Goal: Information Seeking & Learning: Learn about a topic

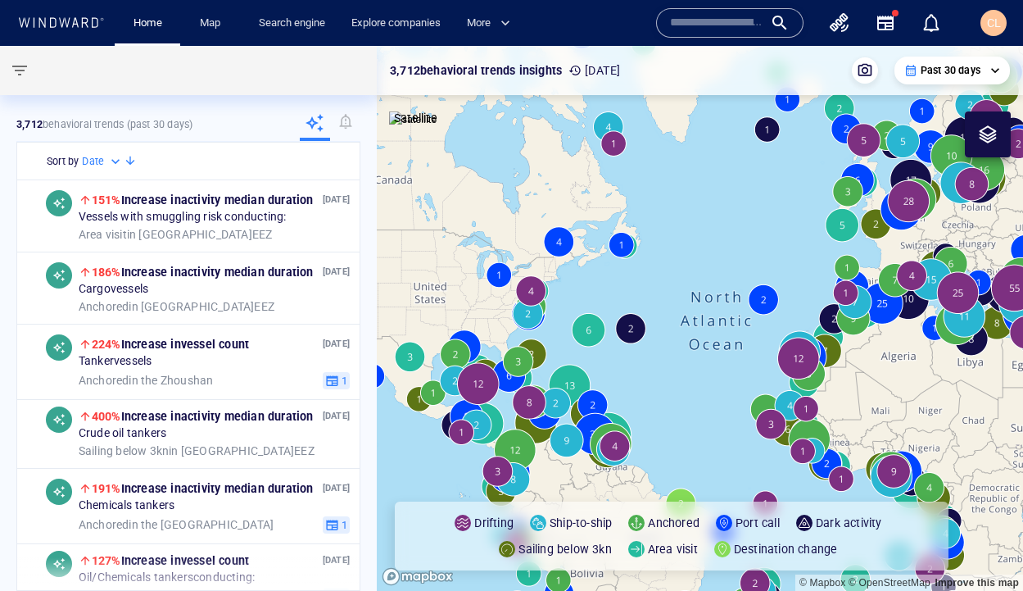
click at [420, 39] on div "Explore companies" at bounding box center [395, 23] width 115 height 47
click at [405, 31] on link "Explore companies" at bounding box center [396, 23] width 102 height 29
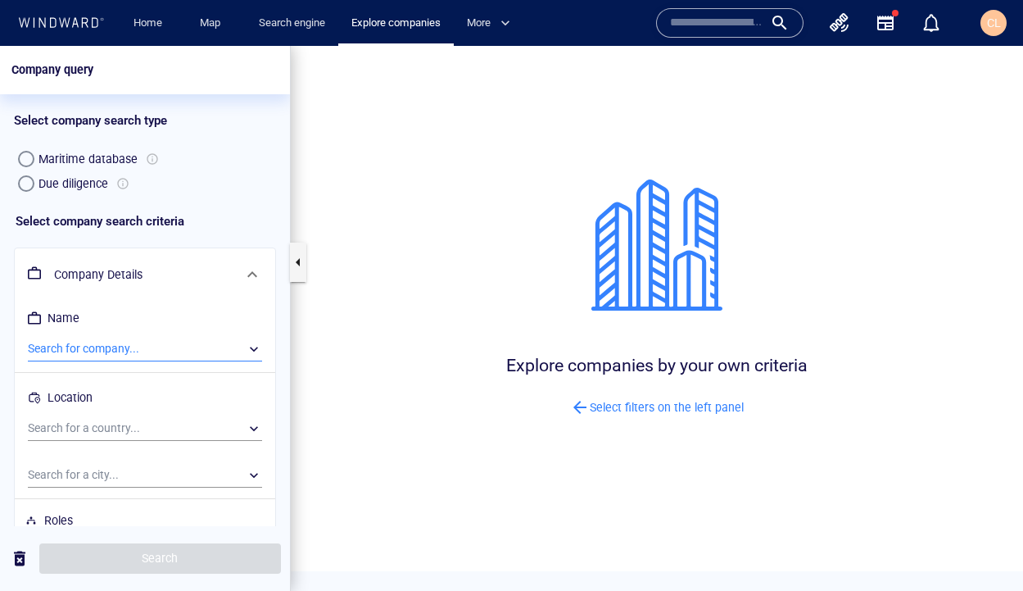
click at [66, 347] on div "​" at bounding box center [145, 349] width 234 height 25
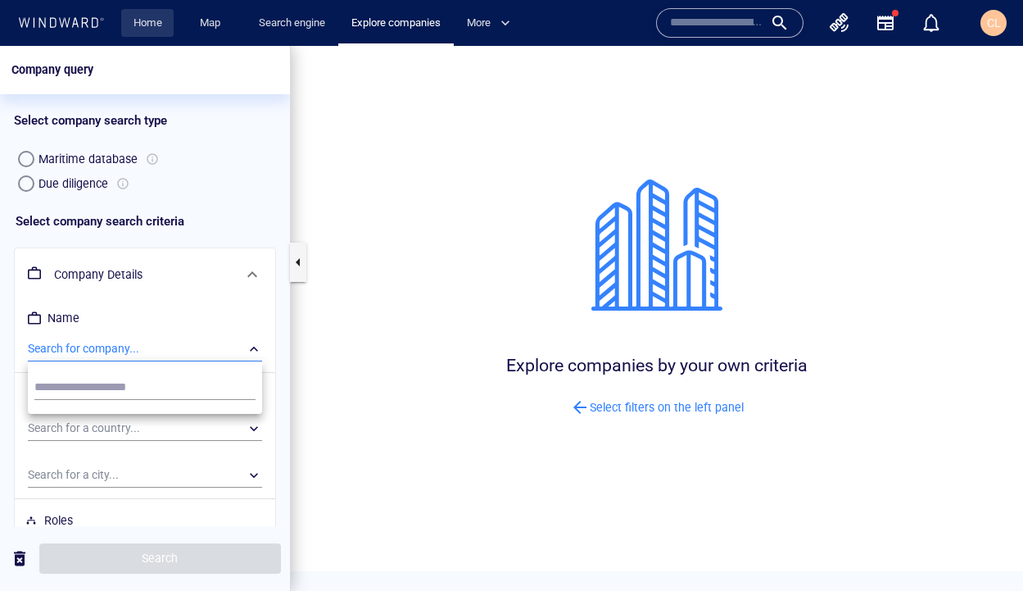
click at [138, 27] on link "Home" at bounding box center [148, 23] width 42 height 29
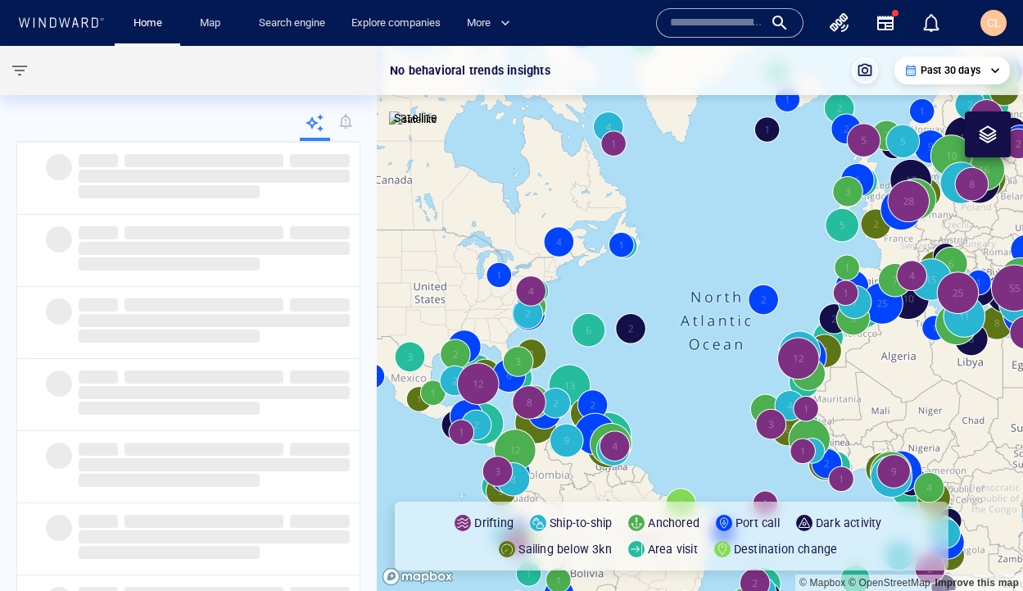
click at [729, 37] on div at bounding box center [729, 22] width 147 height 29
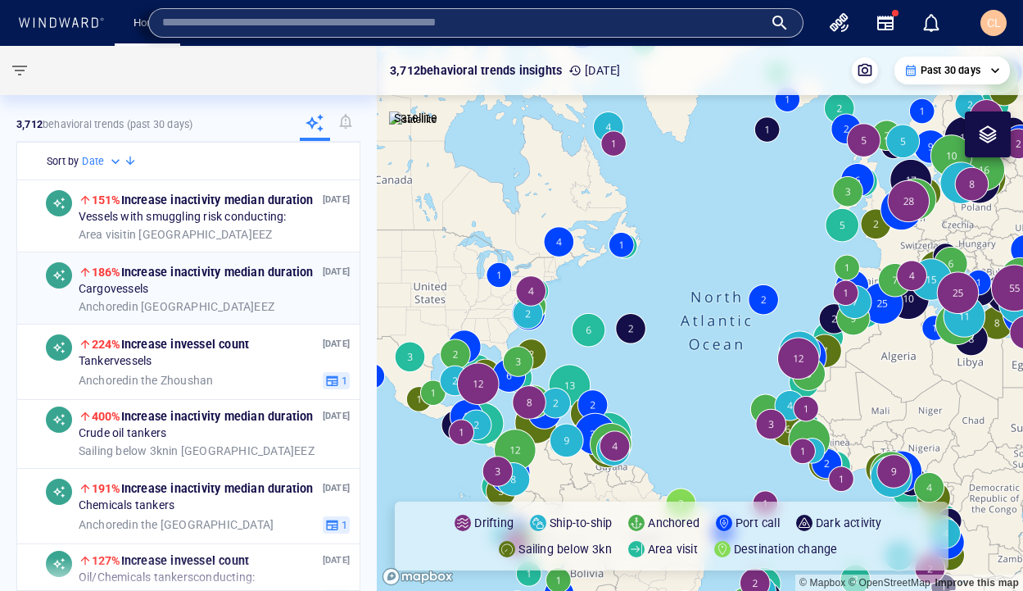
click at [239, 297] on div "Oct 02, '25 186% Increase in activity median duration Cargo vessels Anchored in…" at bounding box center [214, 288] width 271 height 52
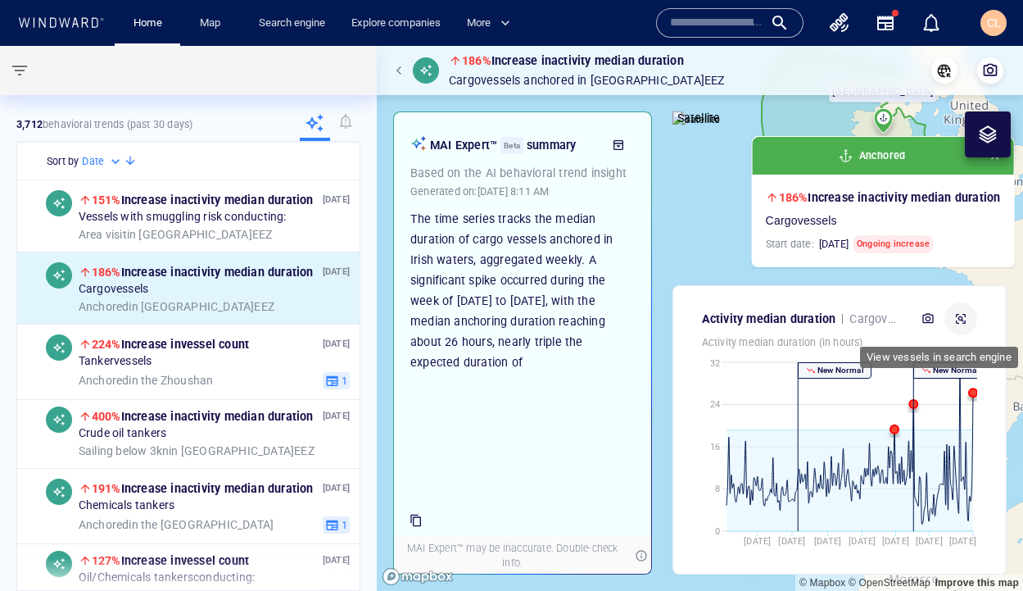
click at [967, 321] on button "button" at bounding box center [960, 318] width 33 height 33
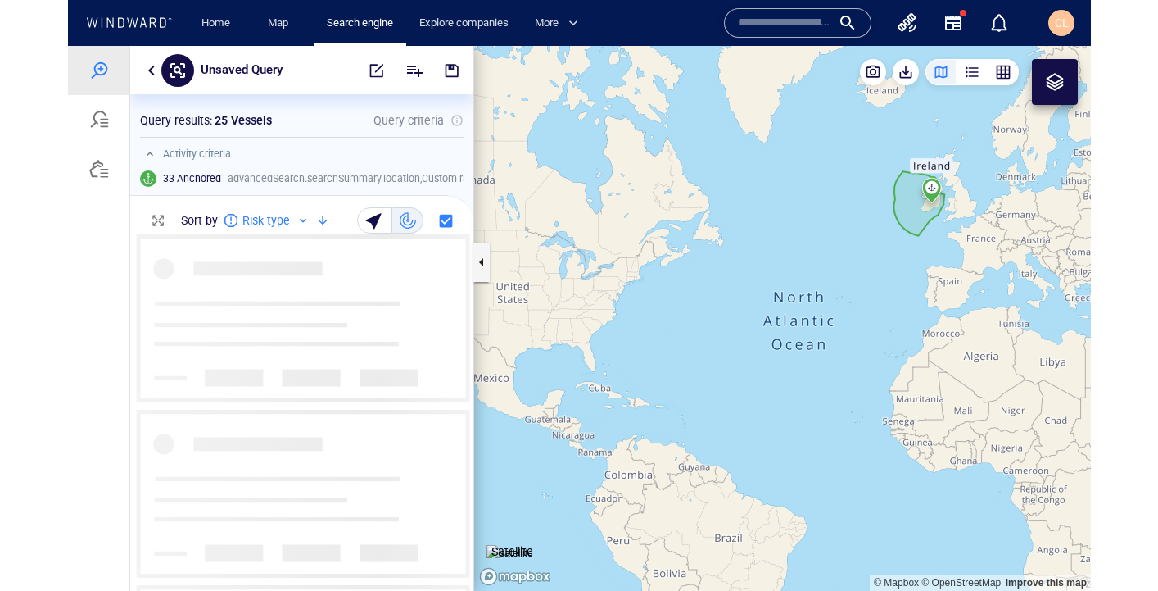
scroll to position [356, 343]
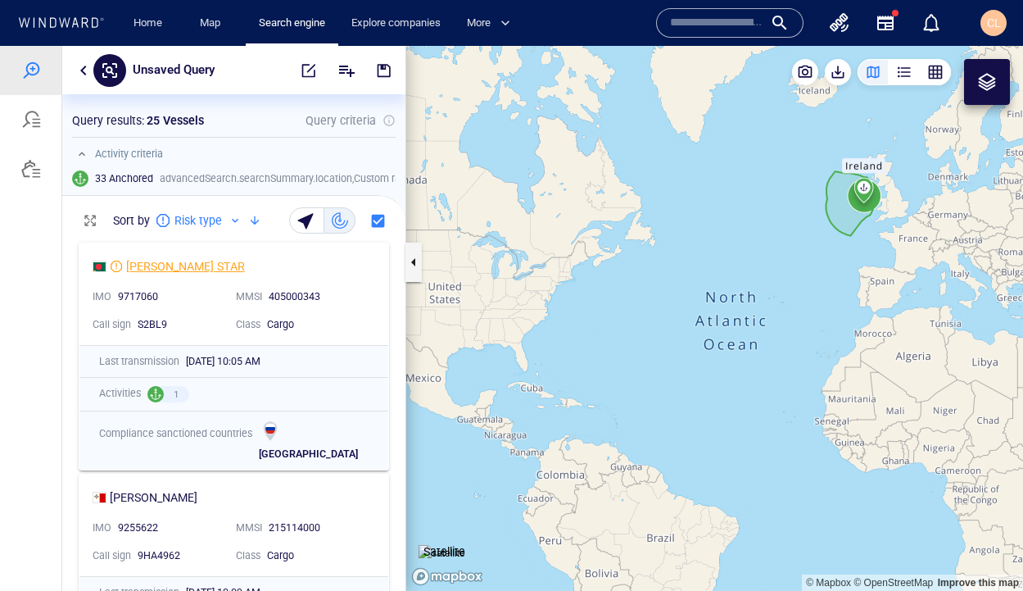
click at [175, 260] on div "[PERSON_NAME] STAR" at bounding box center [185, 266] width 119 height 20
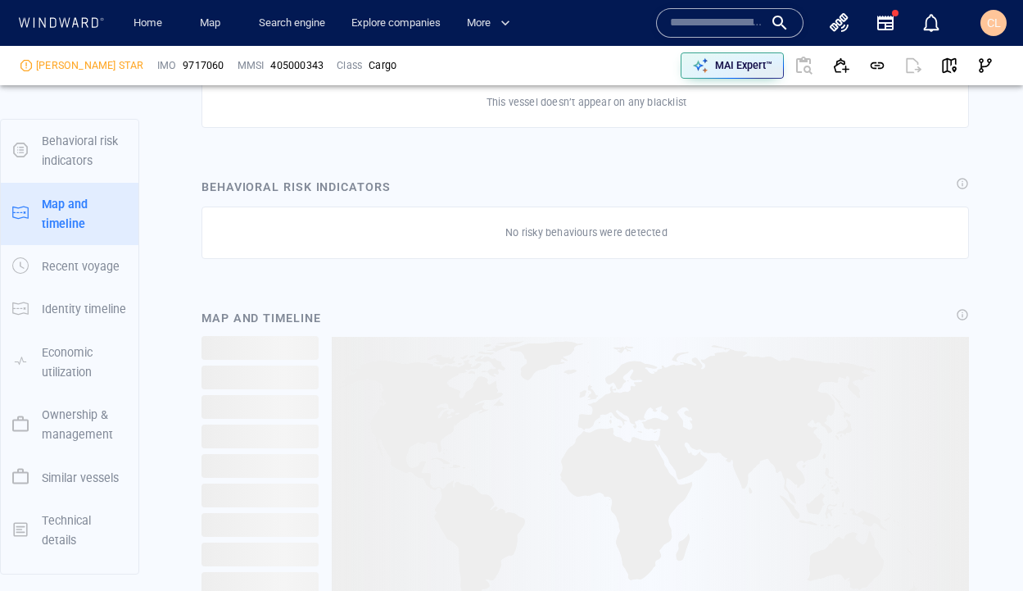
scroll to position [1172, 0]
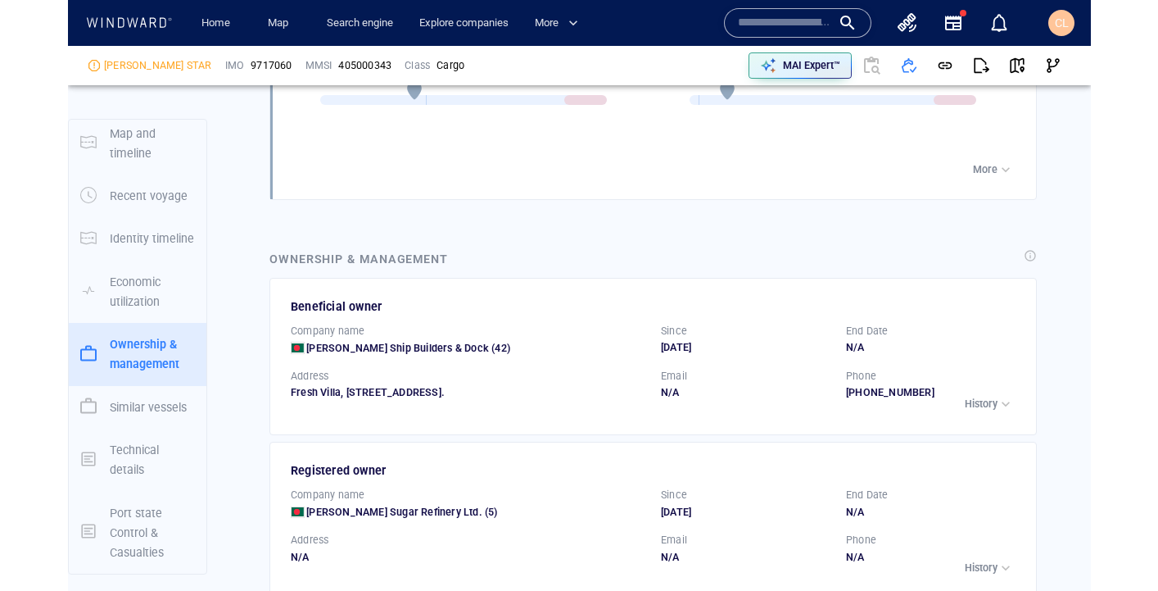
scroll to position [2696, 0]
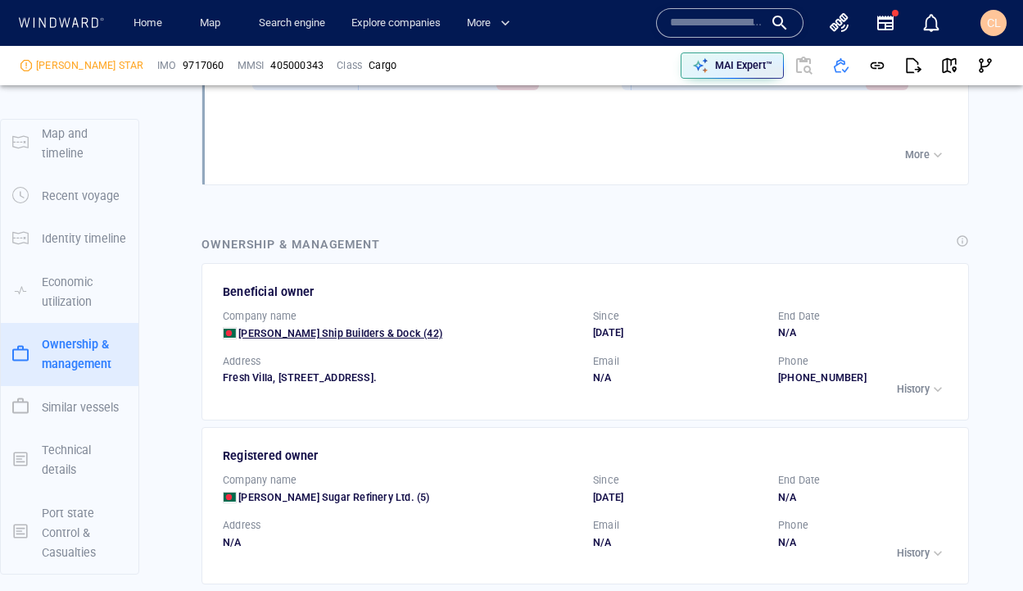
click at [265, 332] on span "[PERSON_NAME] Ship Builders & Dock" at bounding box center [329, 333] width 183 height 12
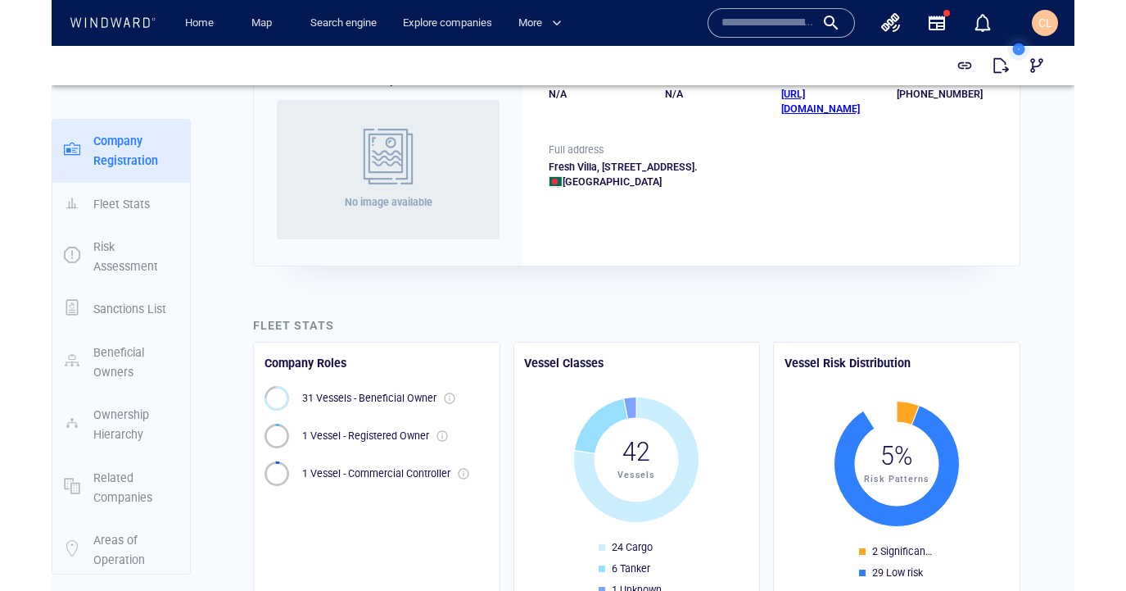
scroll to position [115, 0]
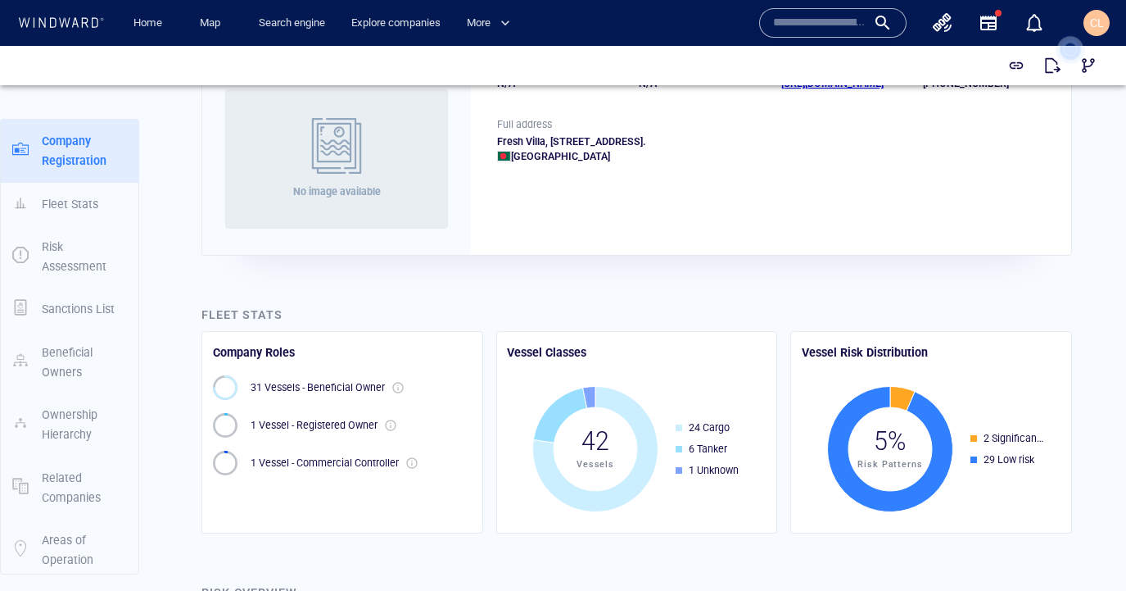
click at [1022, 67] on icon at bounding box center [1071, 49] width 46 height 46
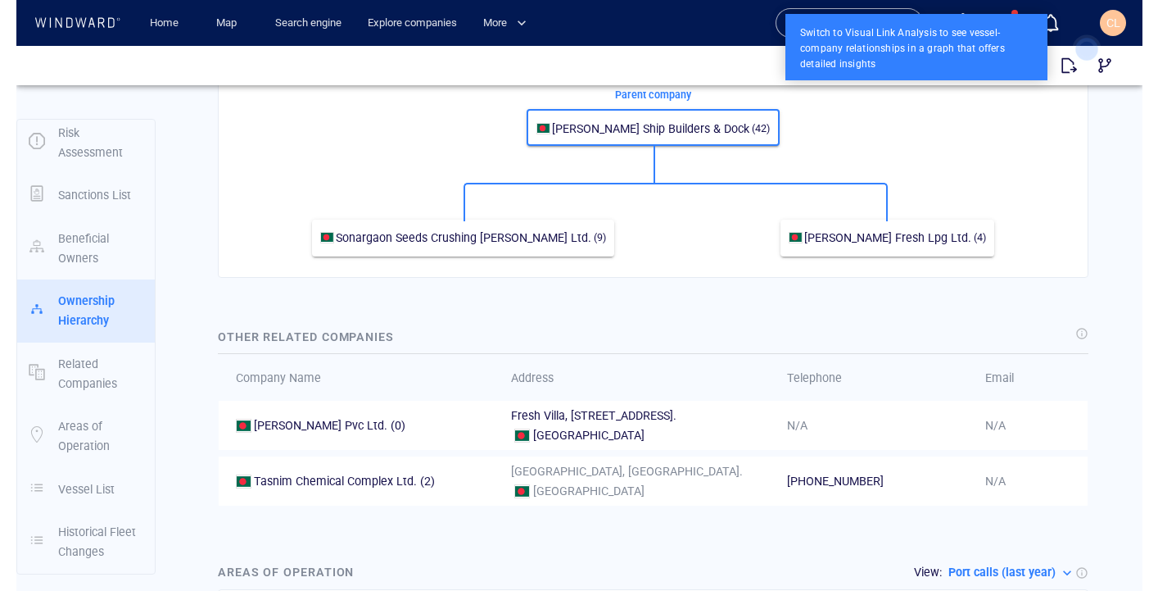
scroll to position [1074, 0]
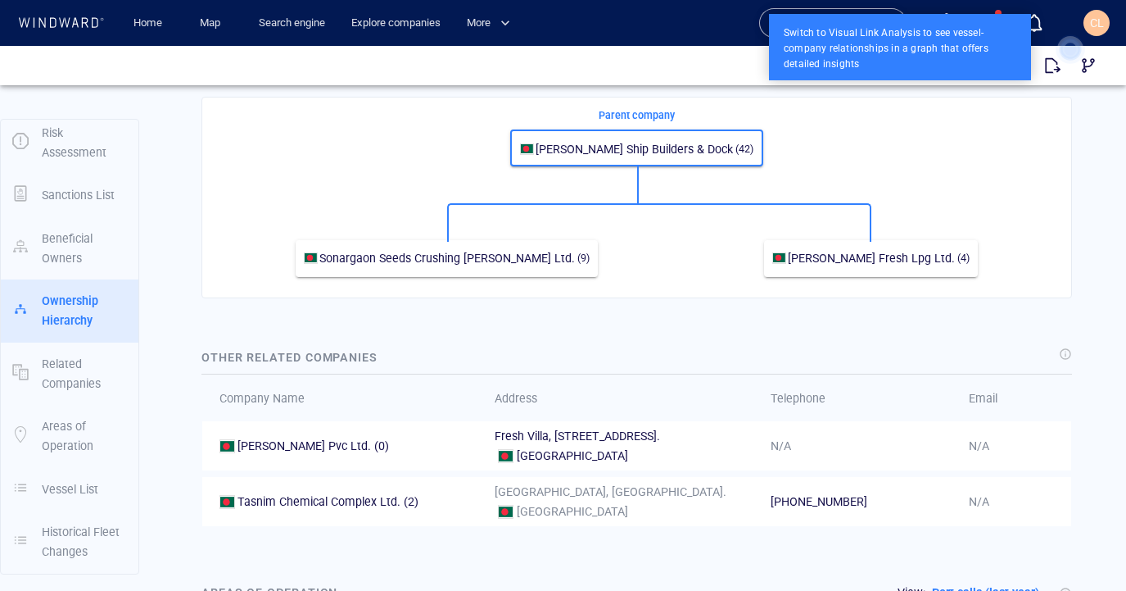
click at [1022, 51] on icon at bounding box center [1071, 49] width 46 height 46
click at [1022, 64] on icon at bounding box center [1071, 49] width 46 height 46
click at [1022, 75] on button "button" at bounding box center [1089, 66] width 36 height 36
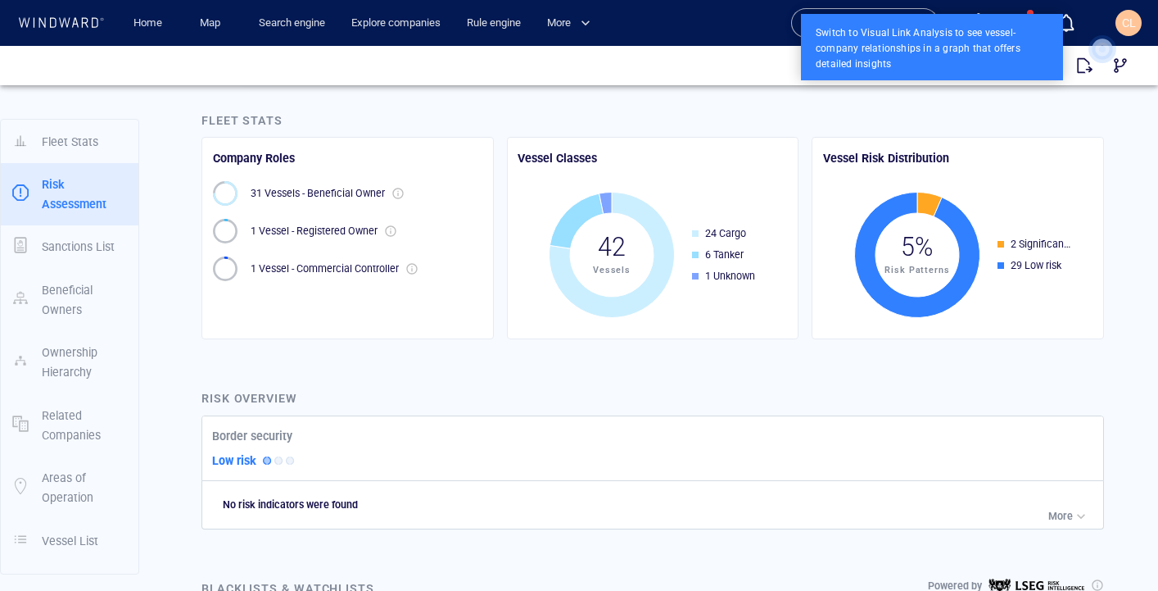
scroll to position [0, 0]
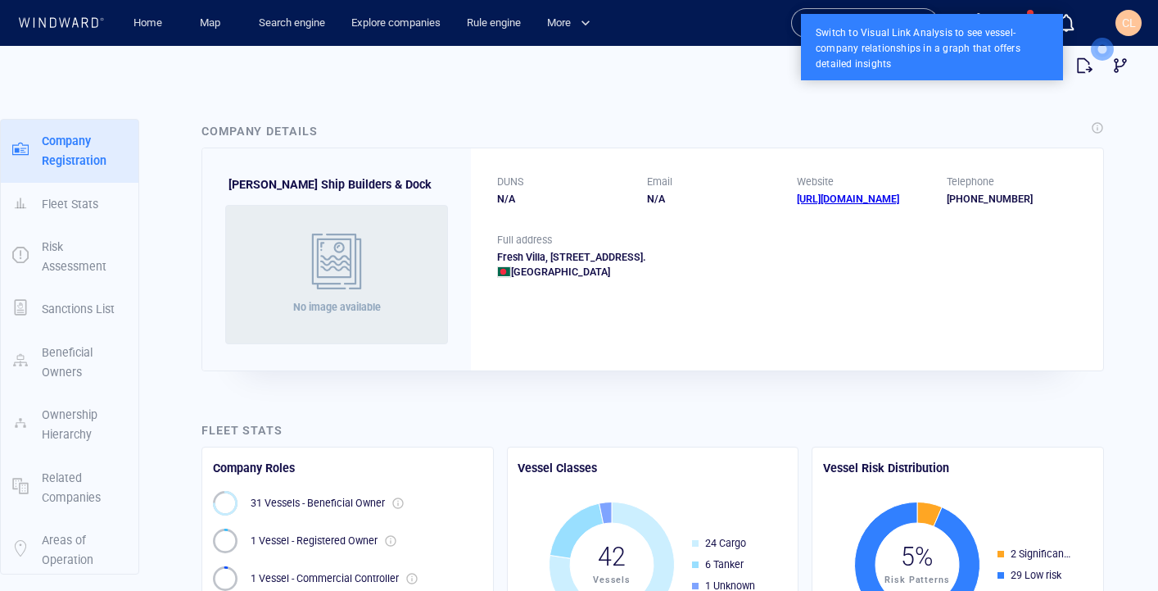
click at [70, 212] on p "Fleet Stats" at bounding box center [70, 204] width 57 height 20
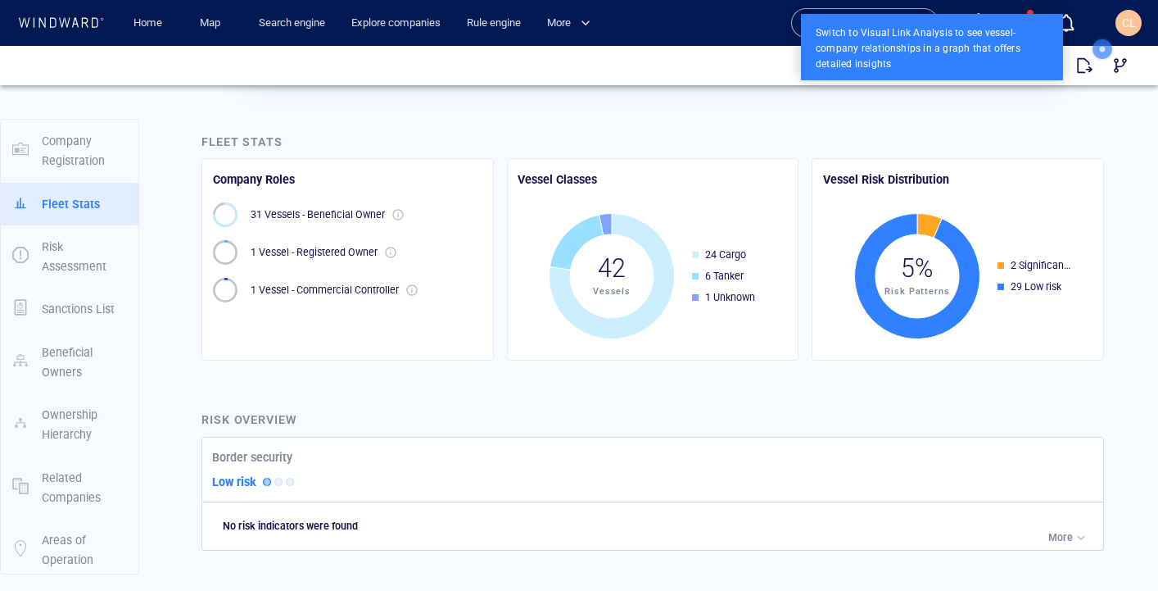
scroll to position [62, 0]
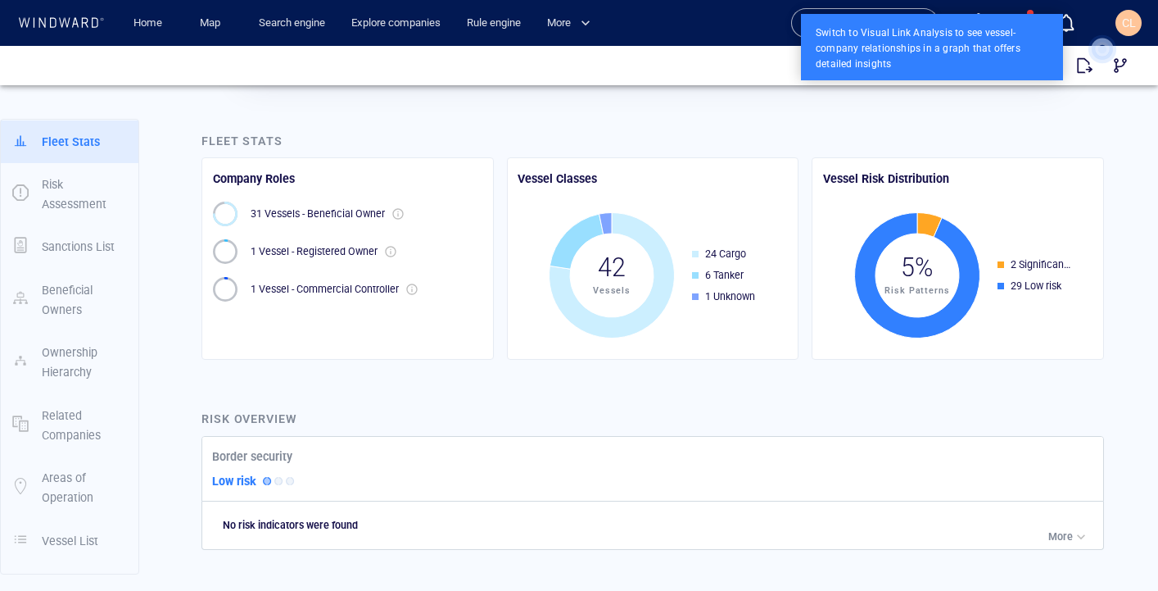
click at [78, 141] on p "Fleet Stats" at bounding box center [71, 142] width 58 height 20
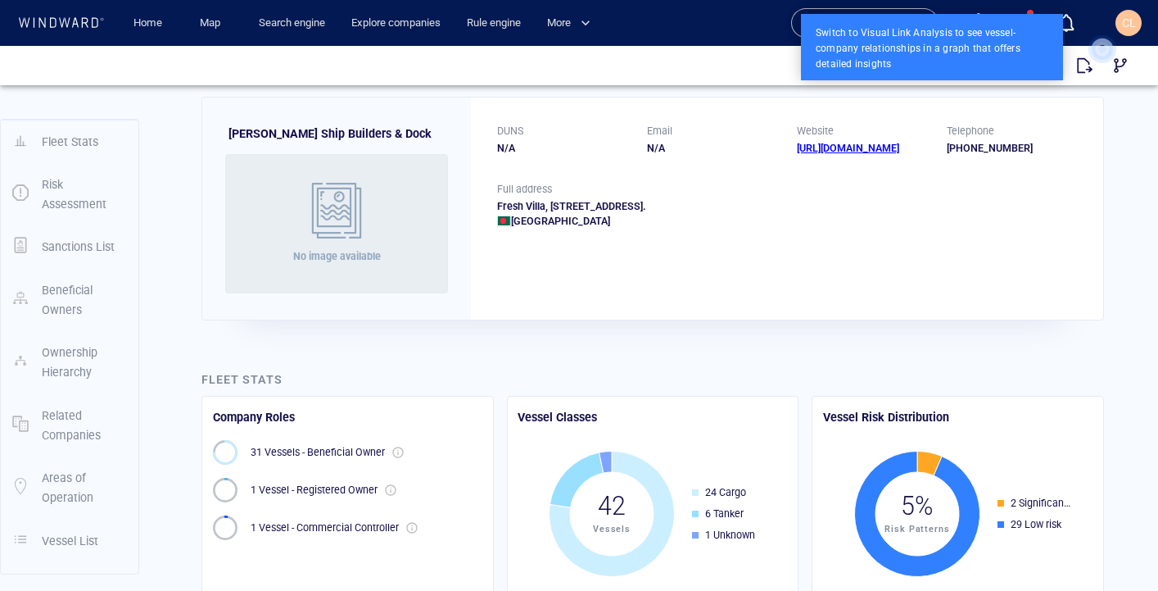
scroll to position [0, 0]
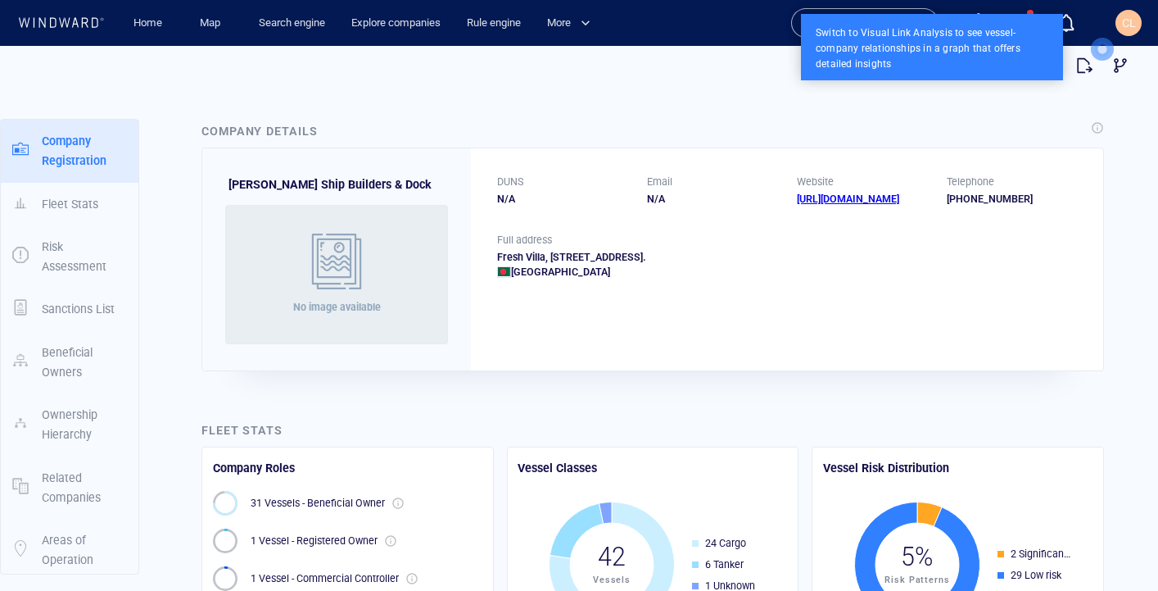
click at [745, 79] on div at bounding box center [579, 66] width 1119 height 36
click at [304, 20] on link "Search engine" at bounding box center [291, 23] width 79 height 29
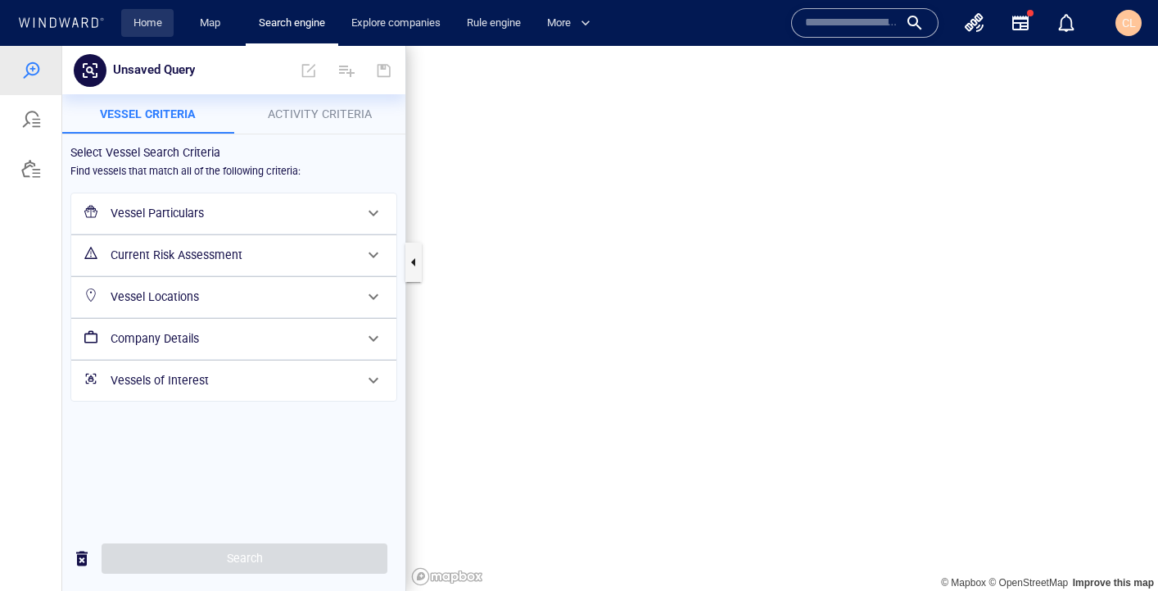
click at [150, 16] on link "Home" at bounding box center [148, 23] width 42 height 29
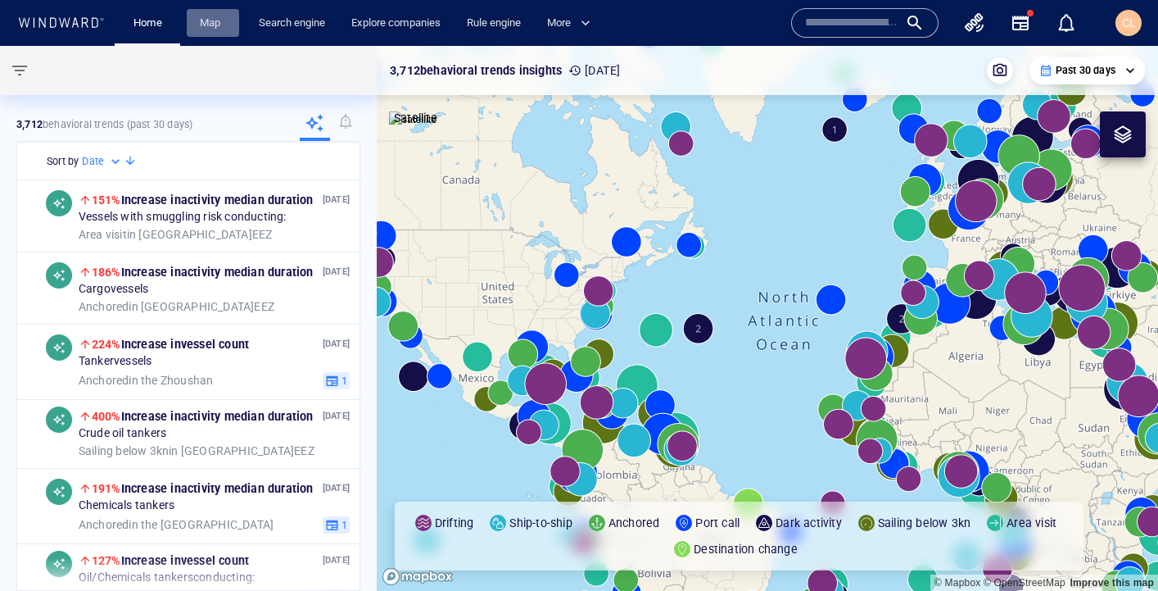
click at [216, 25] on link "Map" at bounding box center [212, 23] width 39 height 29
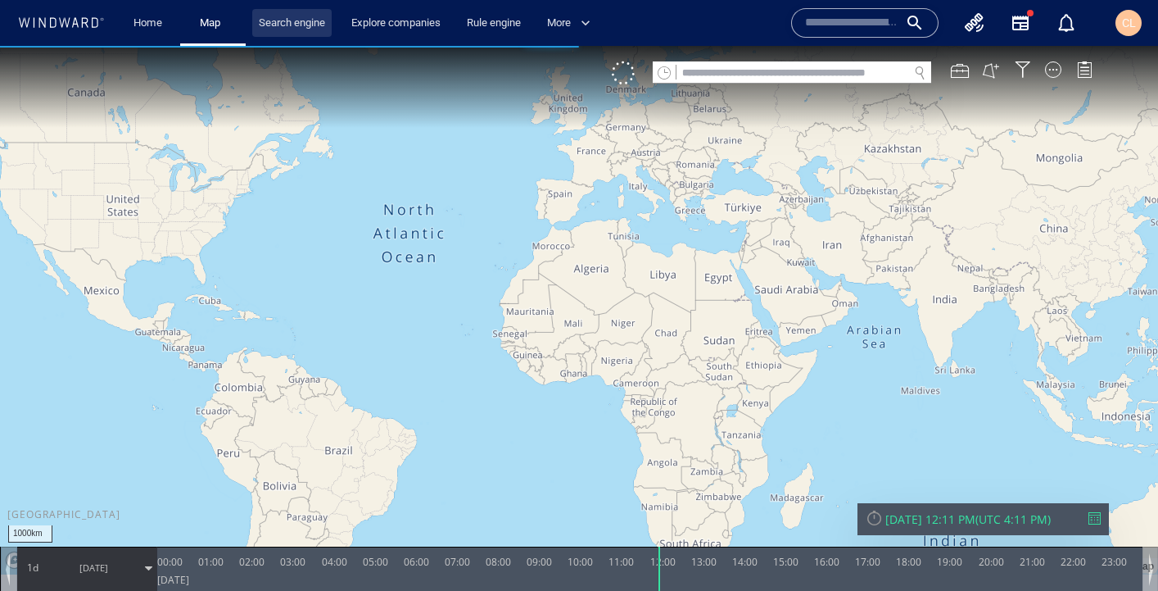
click at [304, 29] on link "Search engine" at bounding box center [291, 23] width 79 height 29
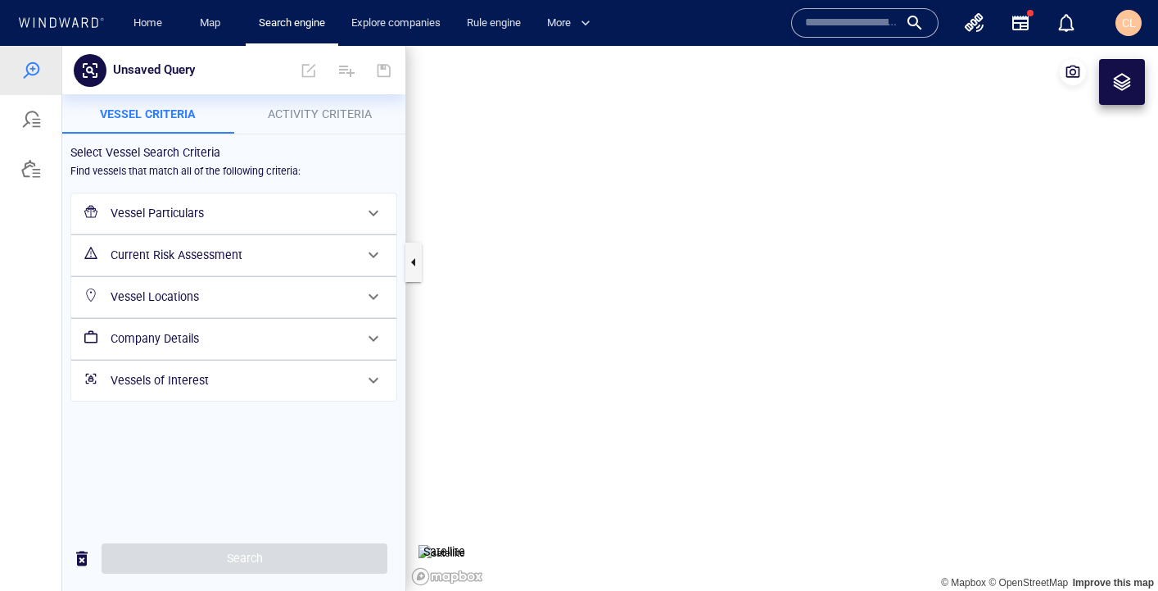
click at [47, 134] on div at bounding box center [30, 119] width 61 height 49
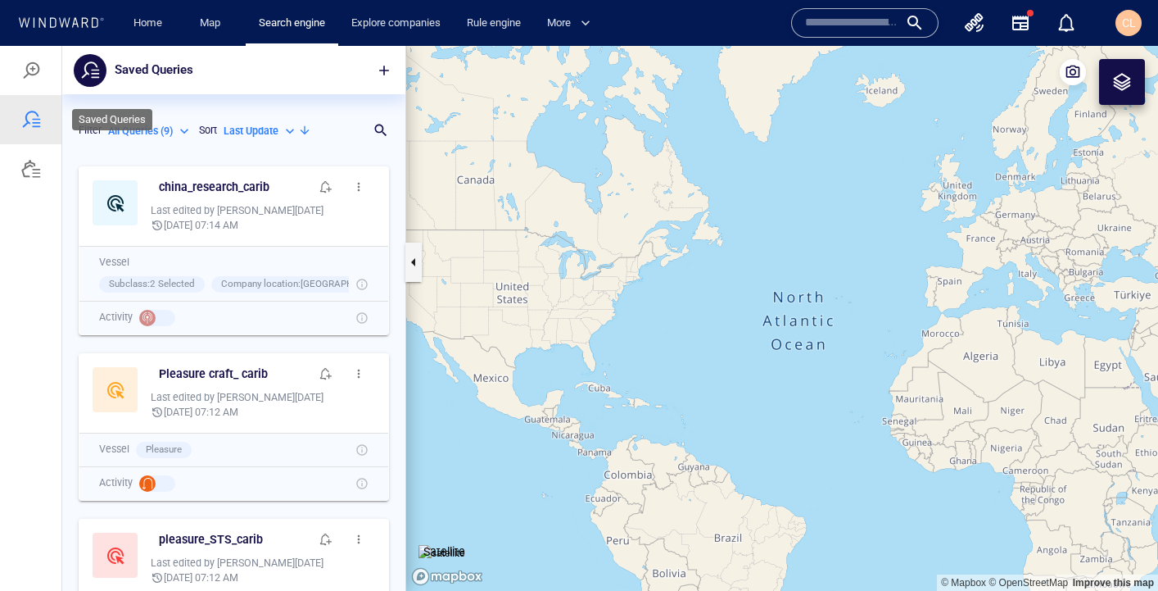
scroll to position [432, 343]
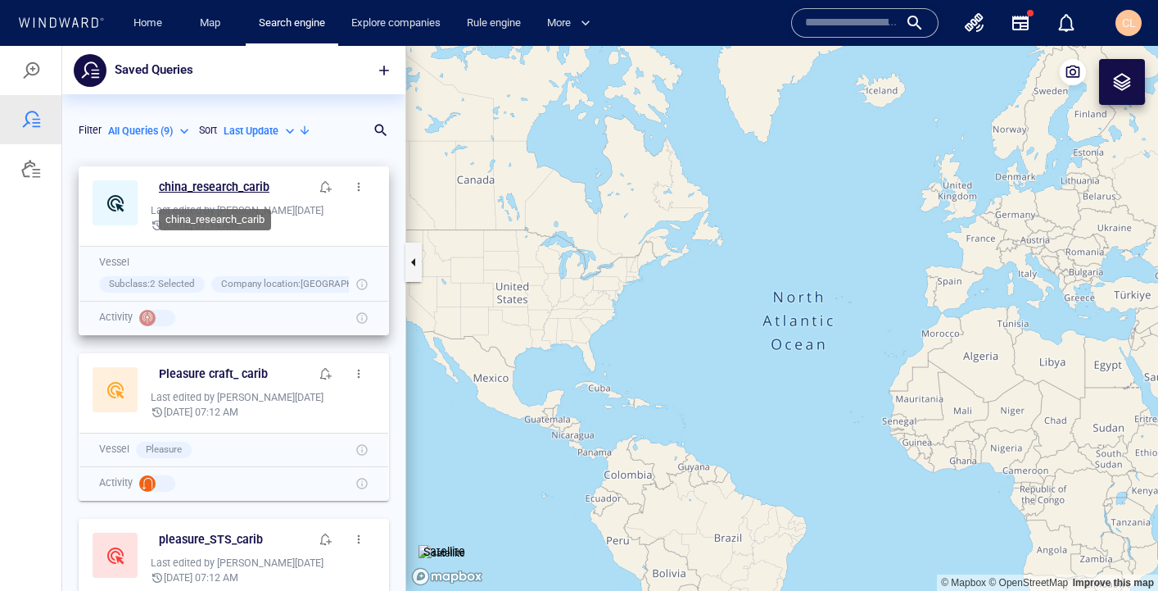
click at [237, 185] on h6 "china_research_carib" at bounding box center [214, 187] width 111 height 20
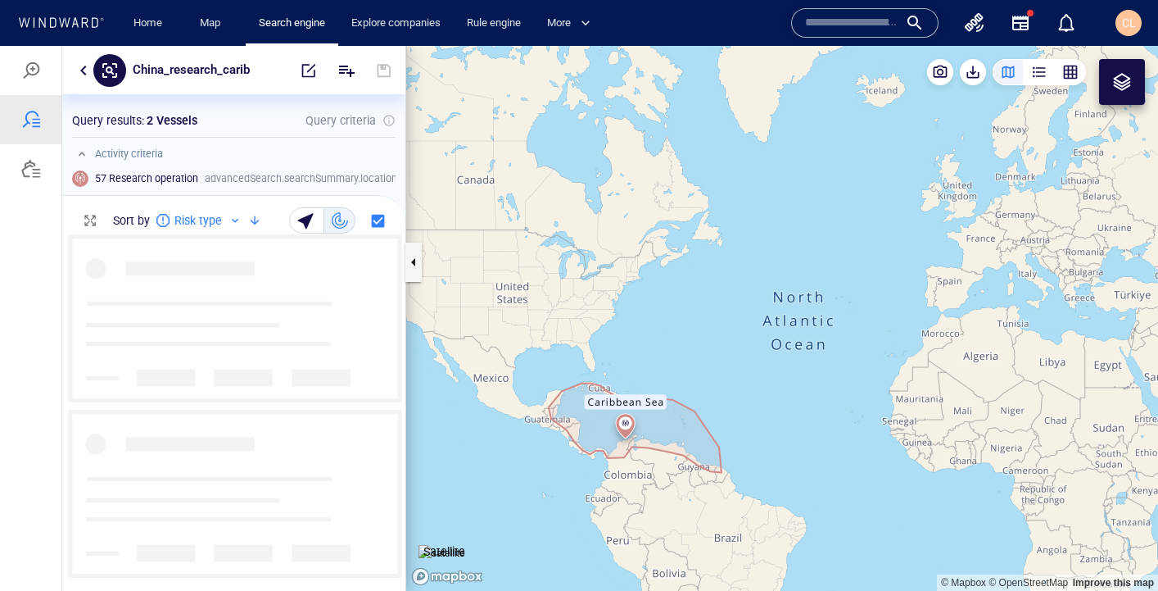
scroll to position [356, 343]
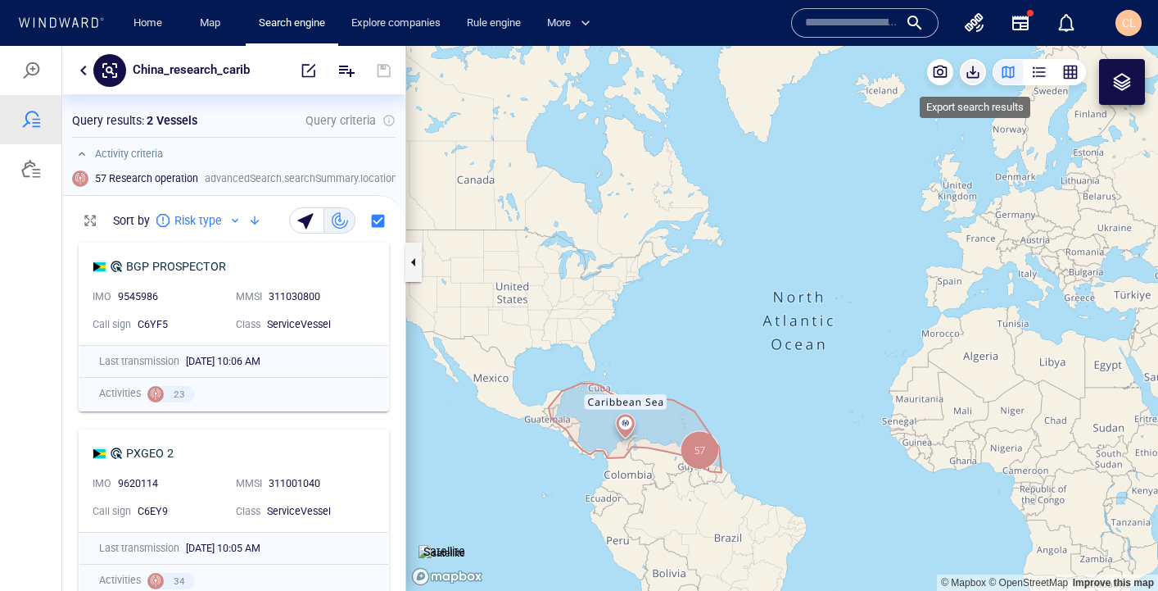
click at [966, 73] on span "button" at bounding box center [973, 72] width 16 height 16
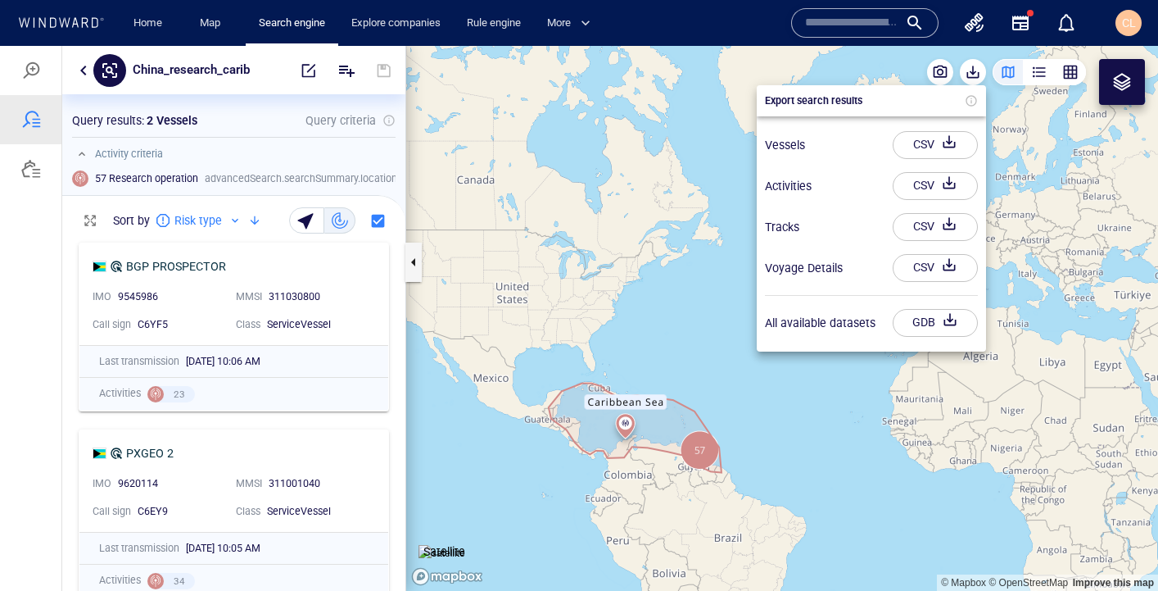
click at [952, 143] on div "button" at bounding box center [949, 144] width 23 height 29
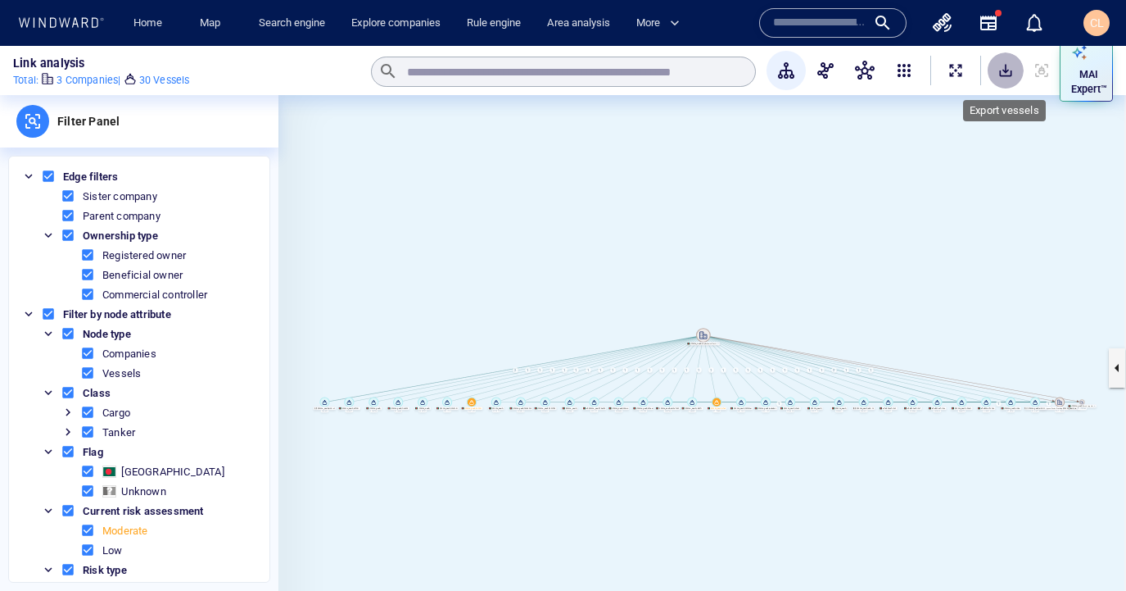
click at [1005, 75] on span "SaveAlt" at bounding box center [1006, 70] width 16 height 16
click at [1002, 70] on span "SaveAlt" at bounding box center [1006, 70] width 16 height 16
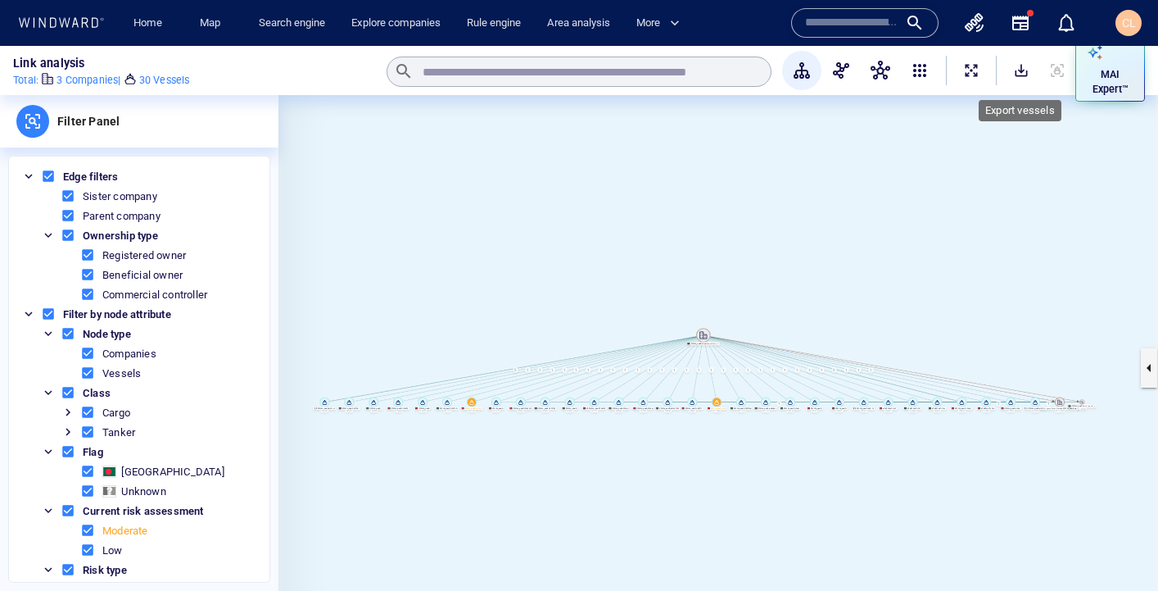
click at [1031, 71] on button "SaveAlt" at bounding box center [1021, 70] width 36 height 36
click at [1036, 121] on canvas at bounding box center [718, 367] width 880 height 545
click at [1024, 61] on button "SaveAlt" at bounding box center [1021, 70] width 36 height 36
